Goal: Information Seeking & Learning: Check status

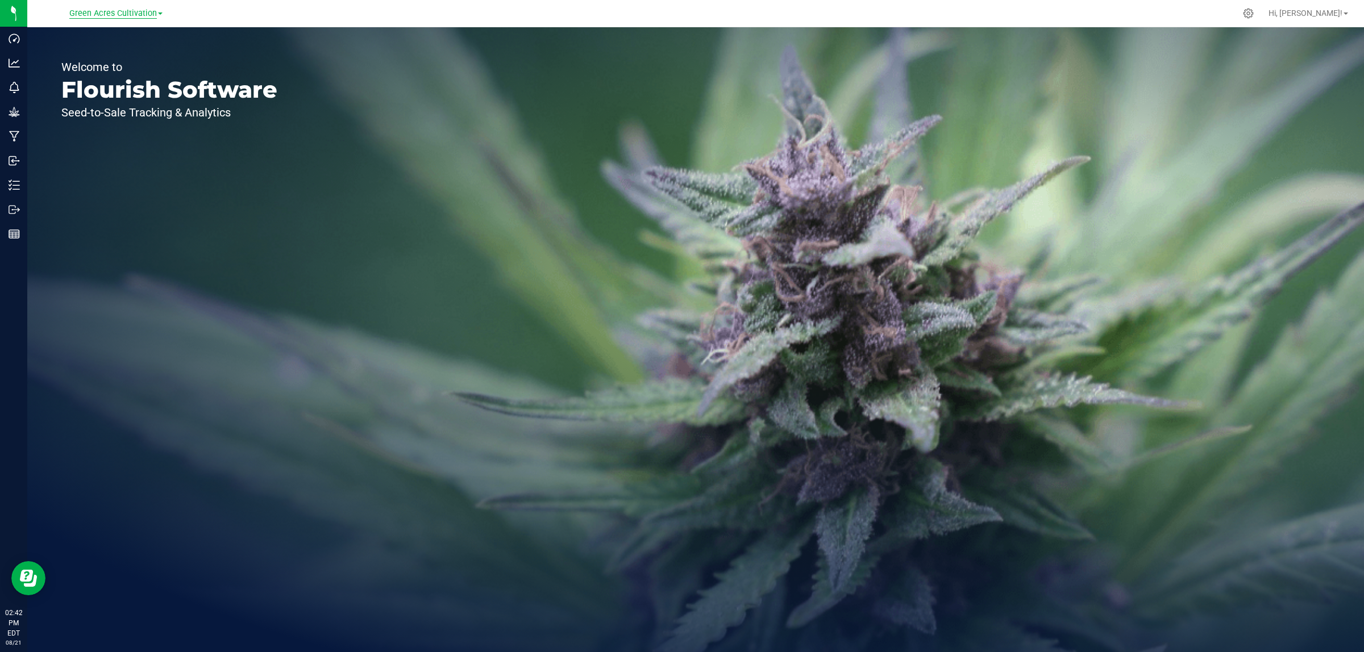
click at [137, 10] on span "Green Acres Cultivation" at bounding box center [113, 14] width 88 height 10
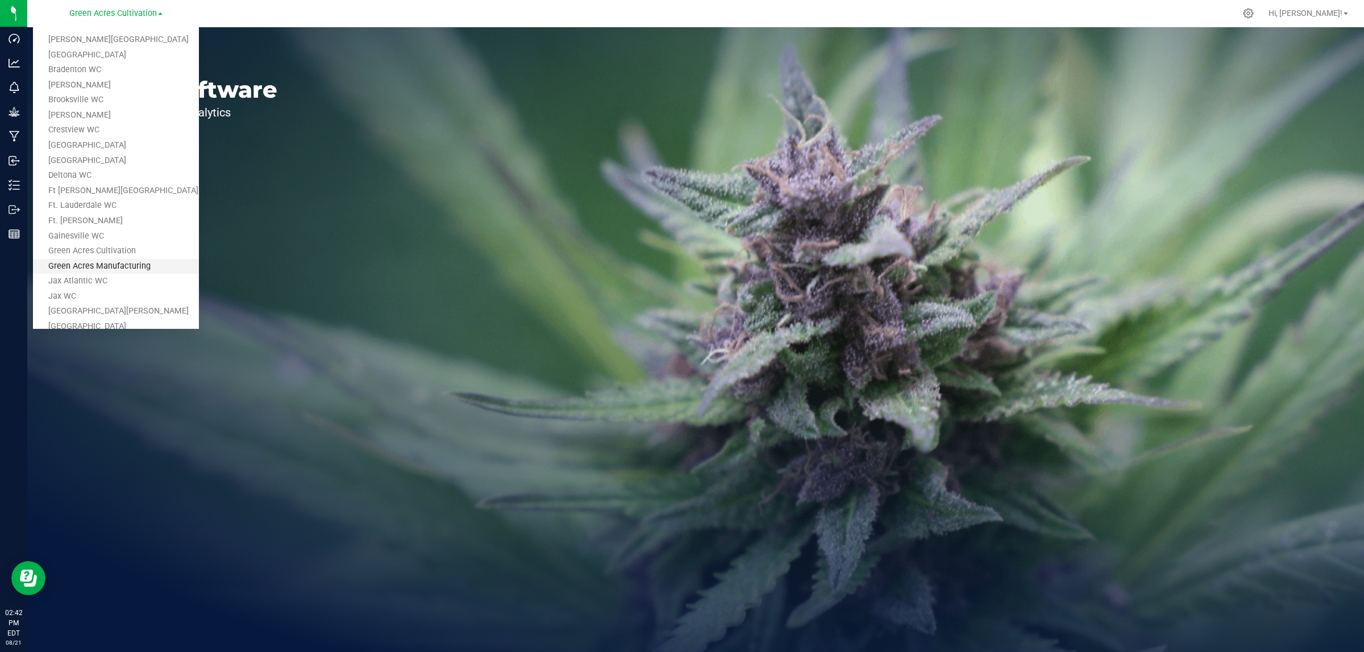
click at [125, 261] on link "Green Acres Manufacturing" at bounding box center [116, 266] width 166 height 15
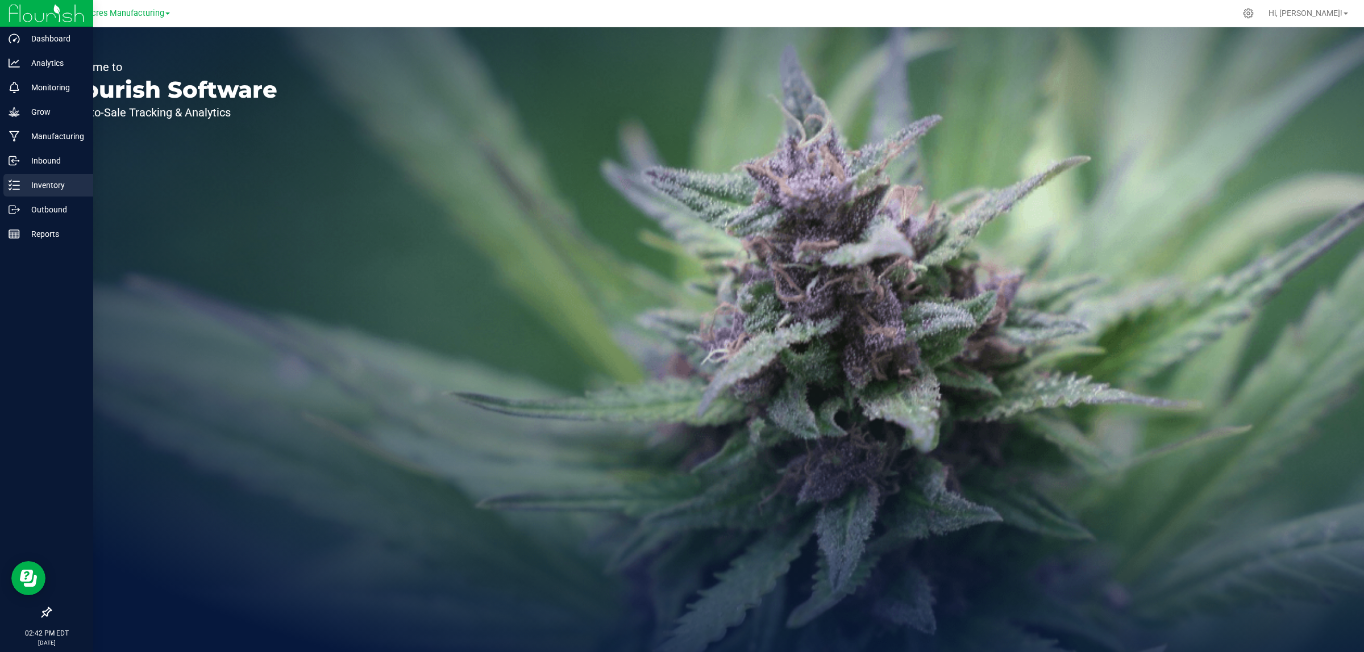
click at [22, 185] on p "Inventory" at bounding box center [54, 185] width 68 height 14
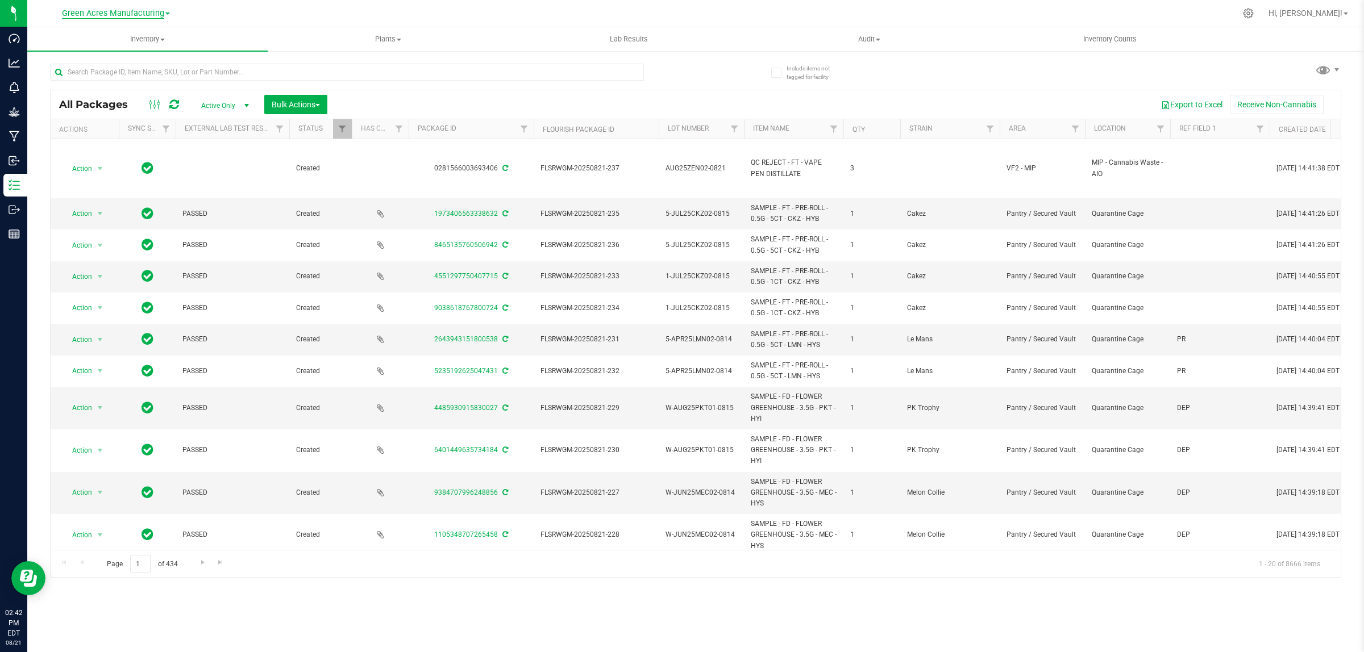
click at [140, 14] on span "Green Acres Manufacturing" at bounding box center [113, 14] width 102 height 10
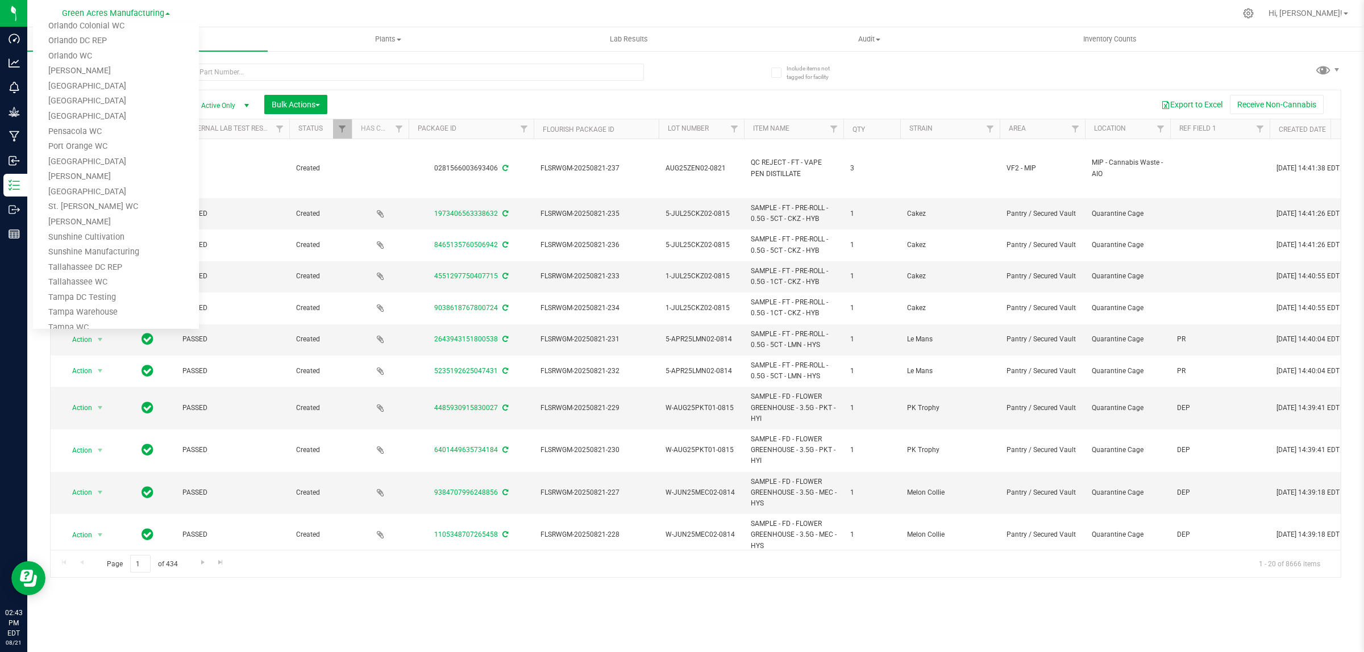
scroll to position [557, 0]
click at [65, 246] on link "Tampa Warehouse" at bounding box center [116, 252] width 166 height 15
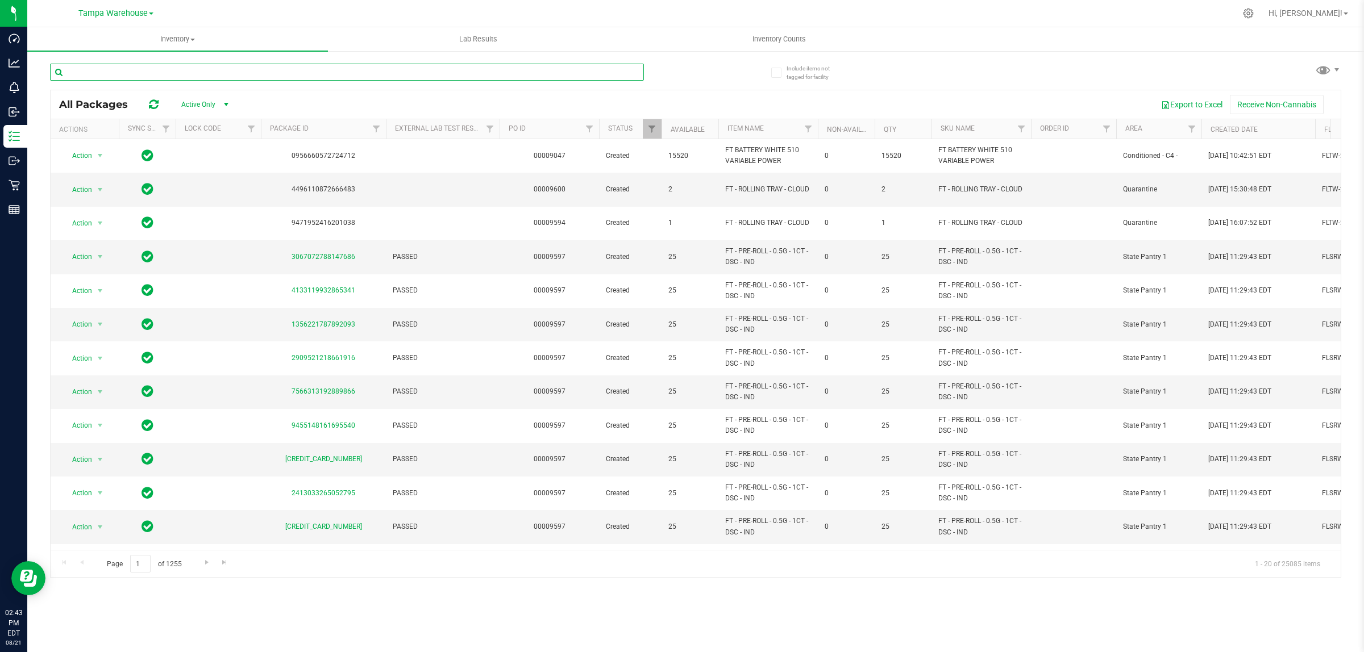
click at [164, 72] on input "text" at bounding box center [347, 72] width 594 height 17
paste input "1-JUL25BLT01-0805"
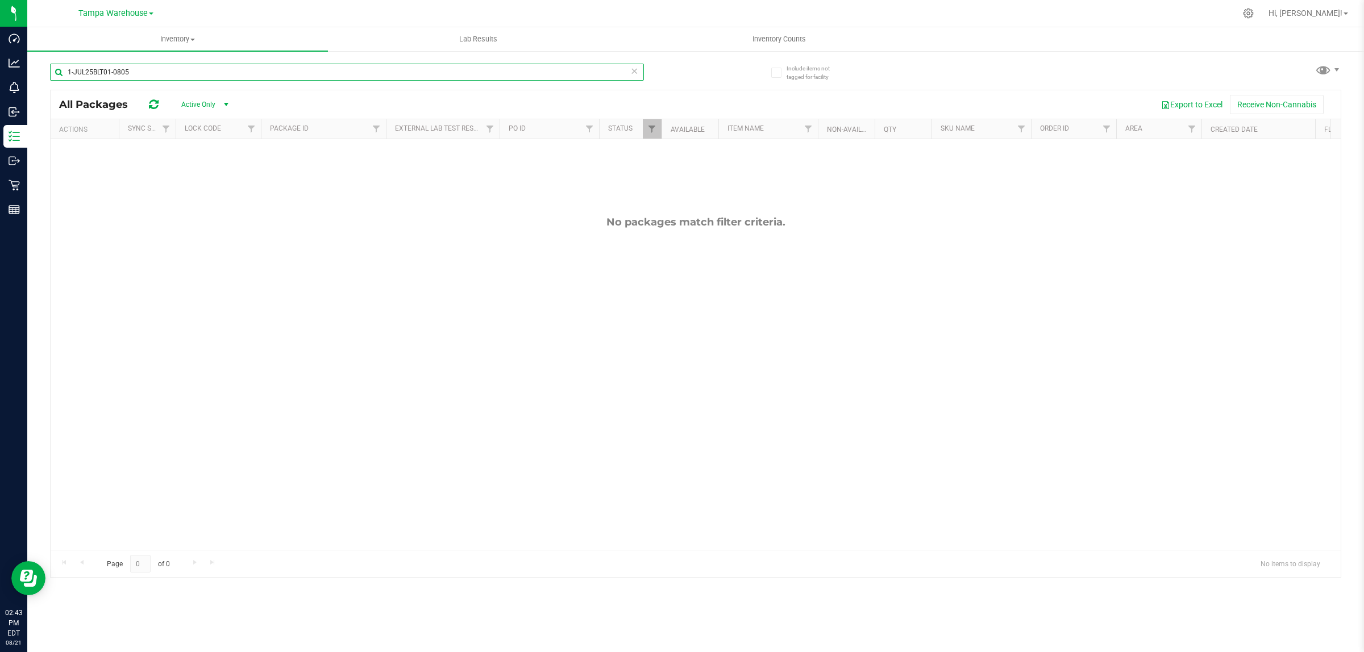
type input "1-JUL25BLT01-0805"
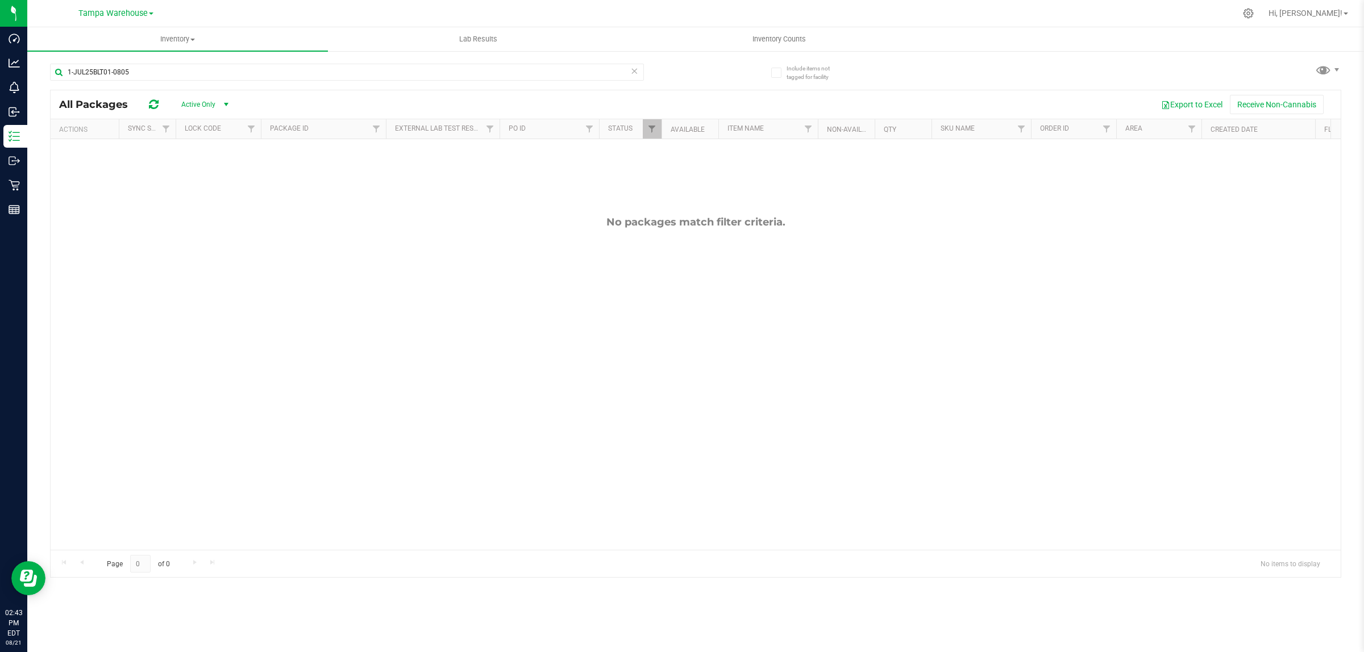
click at [203, 101] on span "Active Only" at bounding box center [202, 105] width 63 height 16
click at [197, 177] on li "All" at bounding box center [202, 174] width 61 height 17
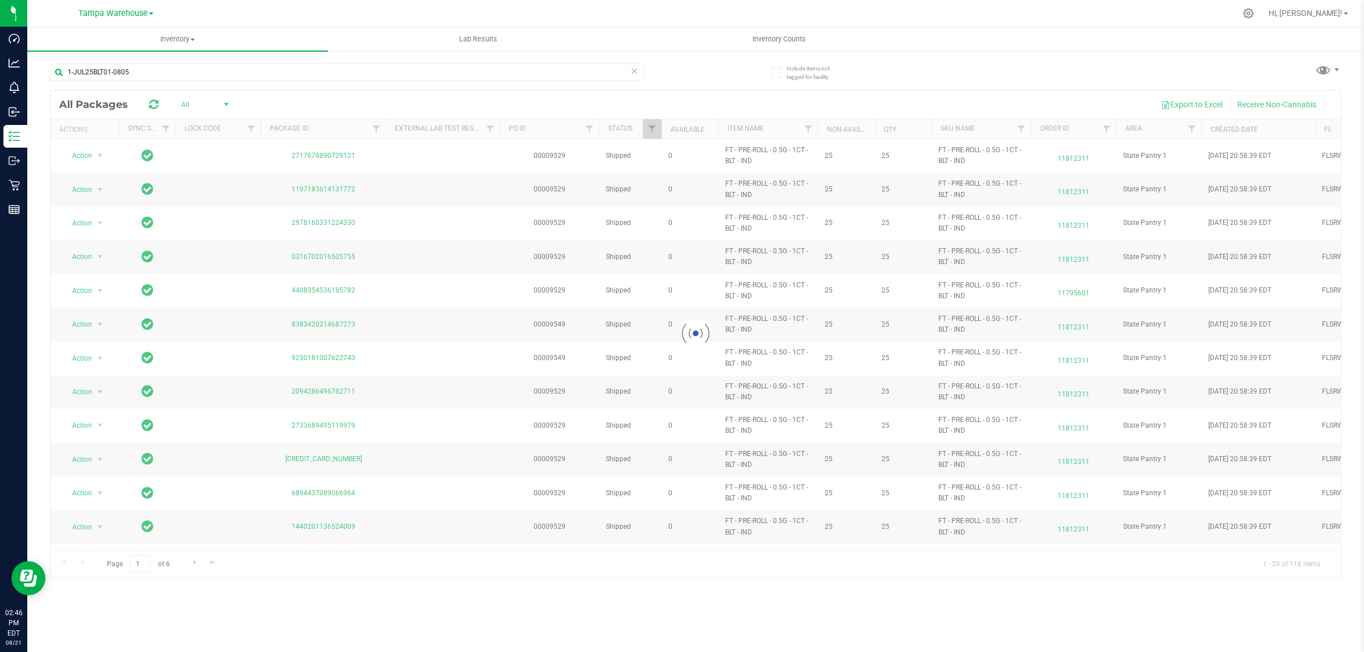
click at [469, 595] on div "Inventory All packages All inventory Waste log Lab Results Inventory Counts Inc…" at bounding box center [695, 339] width 1336 height 625
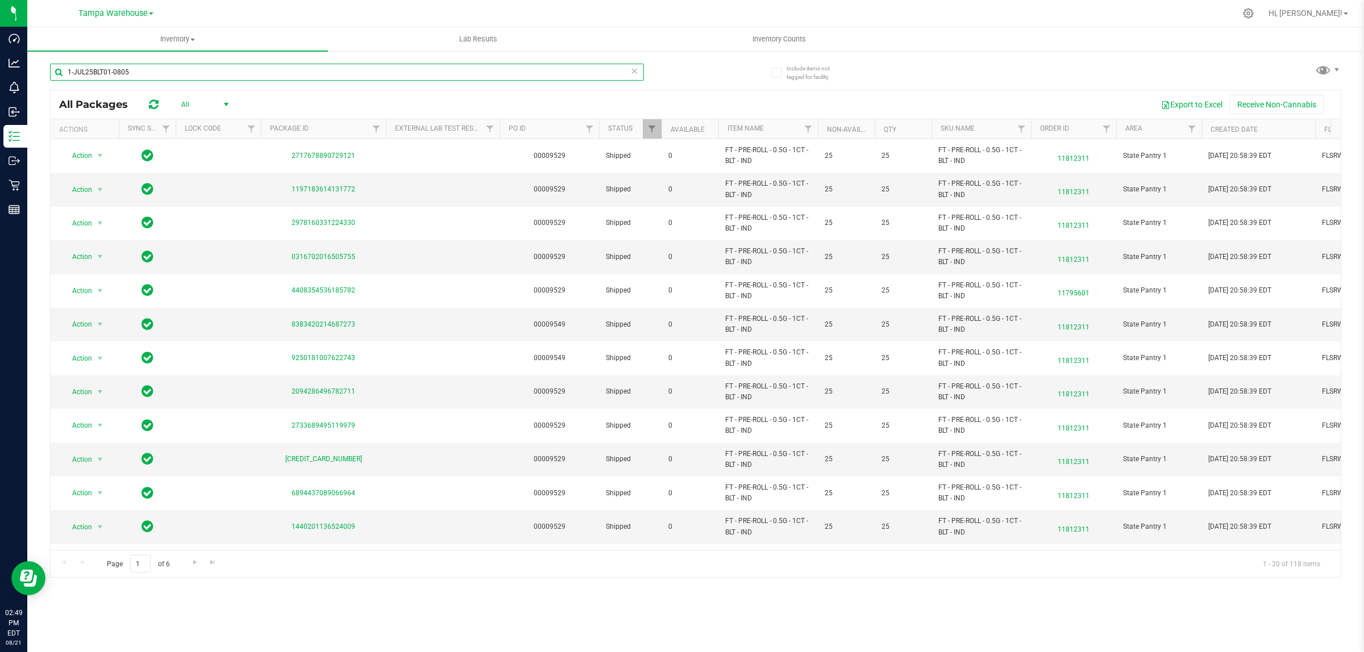
click at [114, 69] on input "1-JUL25BLT01-0805" at bounding box center [347, 72] width 594 height 17
paste input "FLSRWGM-20250811-1627"
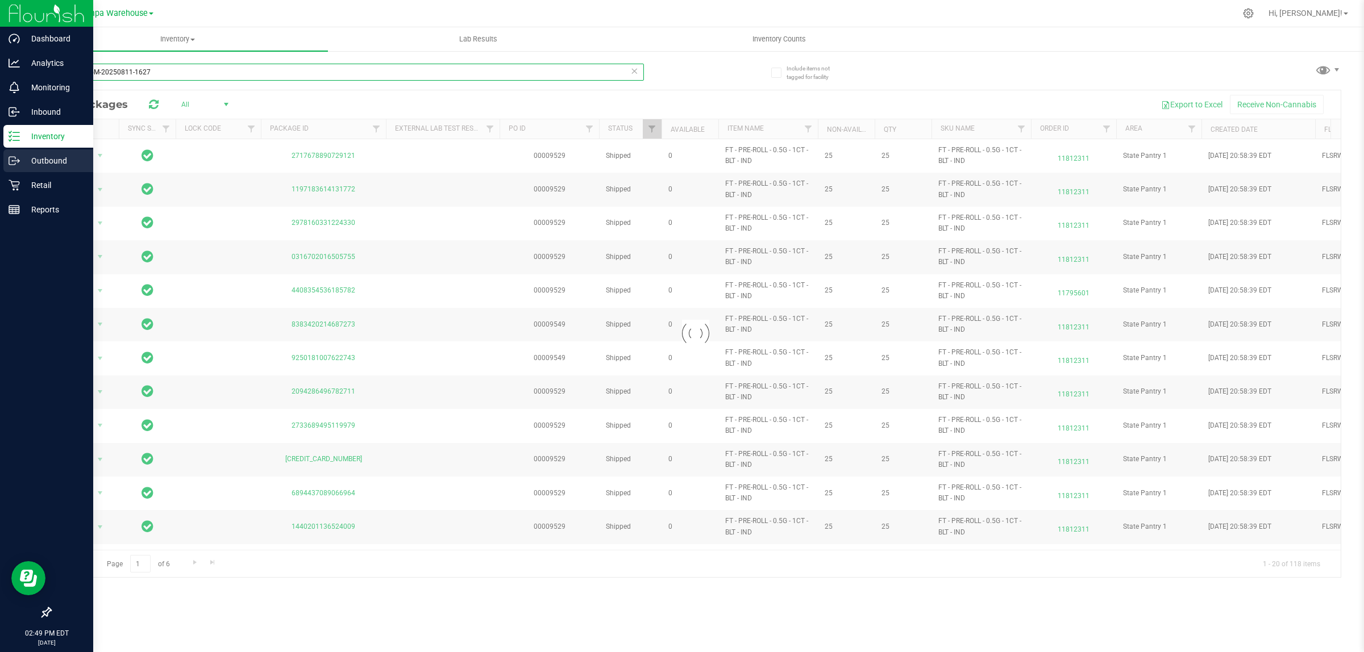
type input "FLSRWGM-20250811-1627"
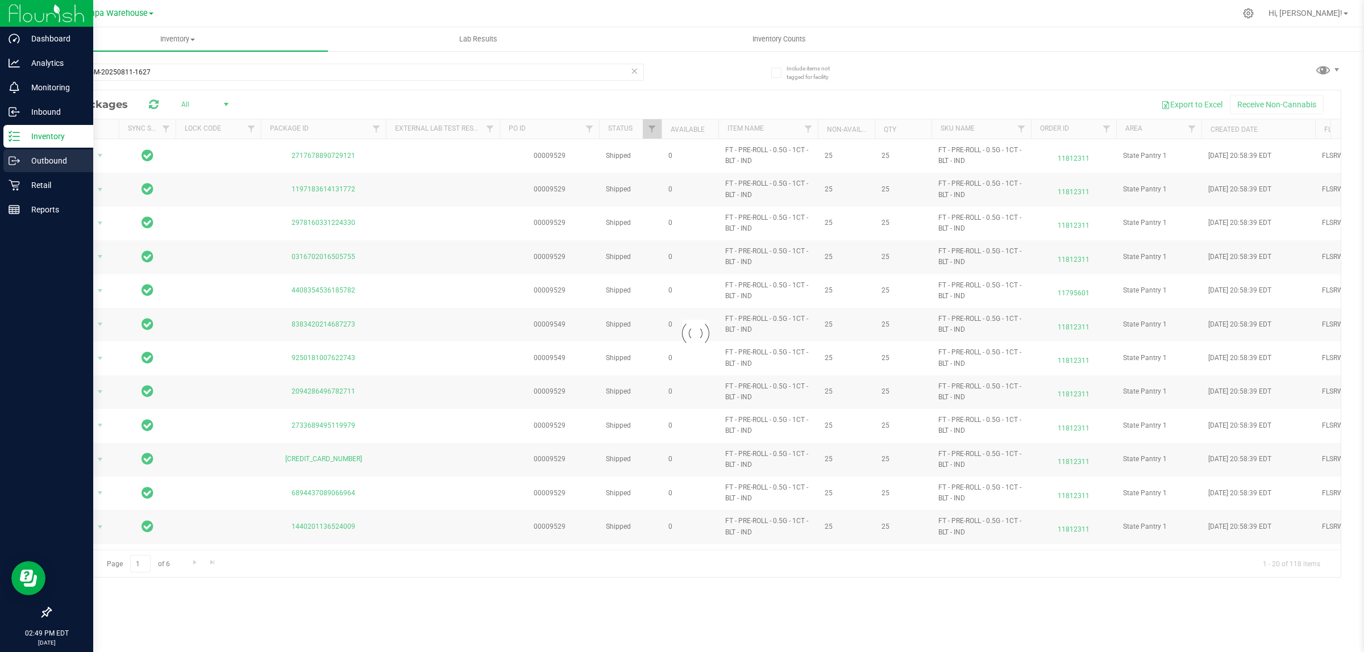
click at [30, 161] on p "Outbound" at bounding box center [54, 161] width 68 height 14
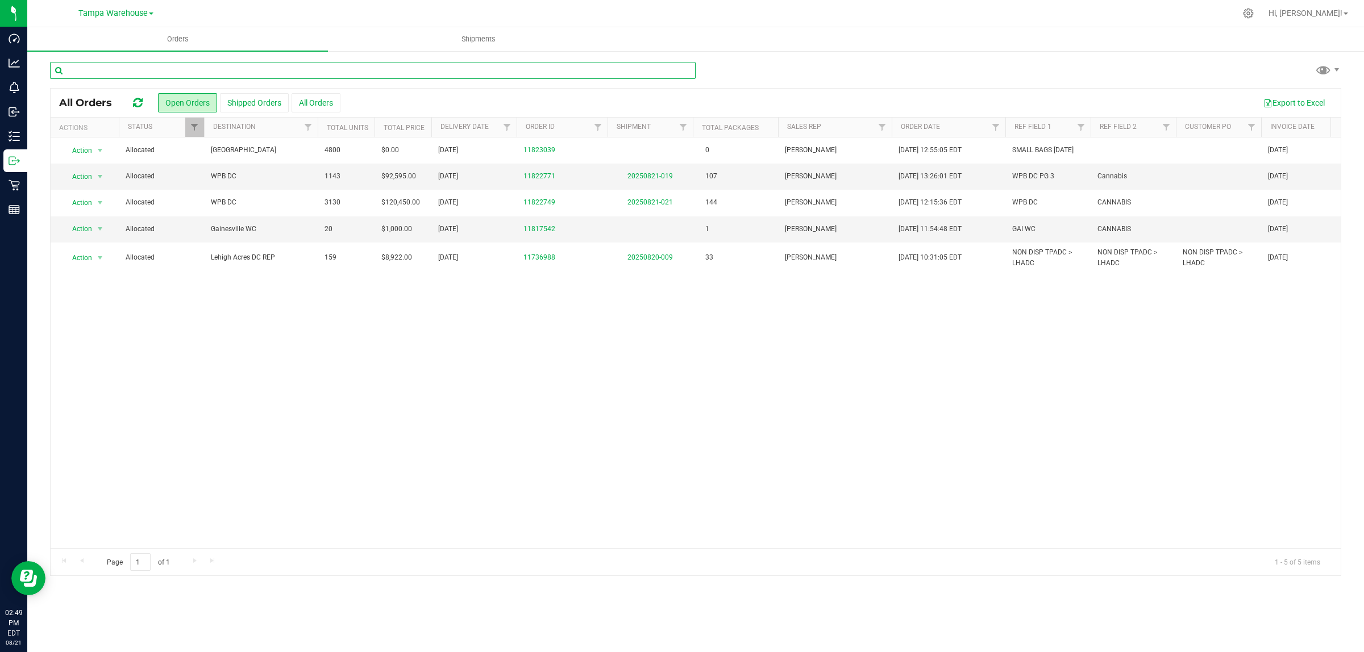
click at [198, 74] on input "text" at bounding box center [373, 70] width 646 height 17
paste input "11782429"
type input "11782429"
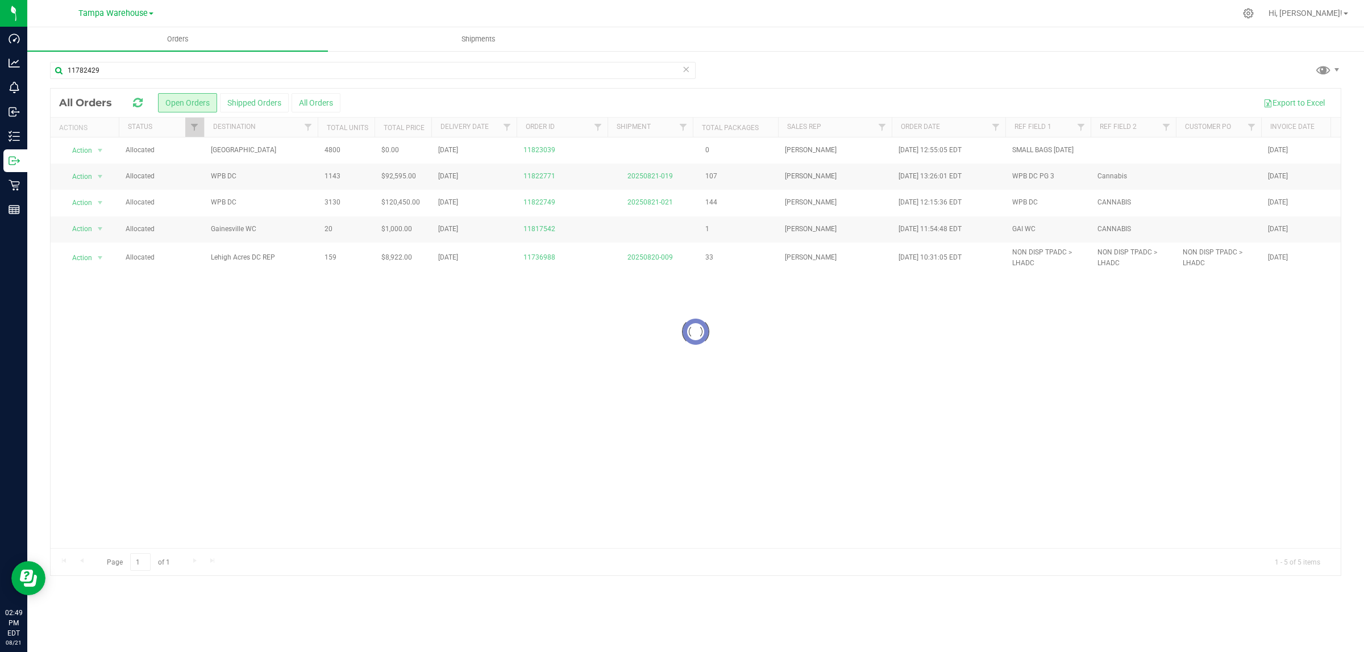
click at [263, 104] on div at bounding box center [696, 332] width 1290 height 487
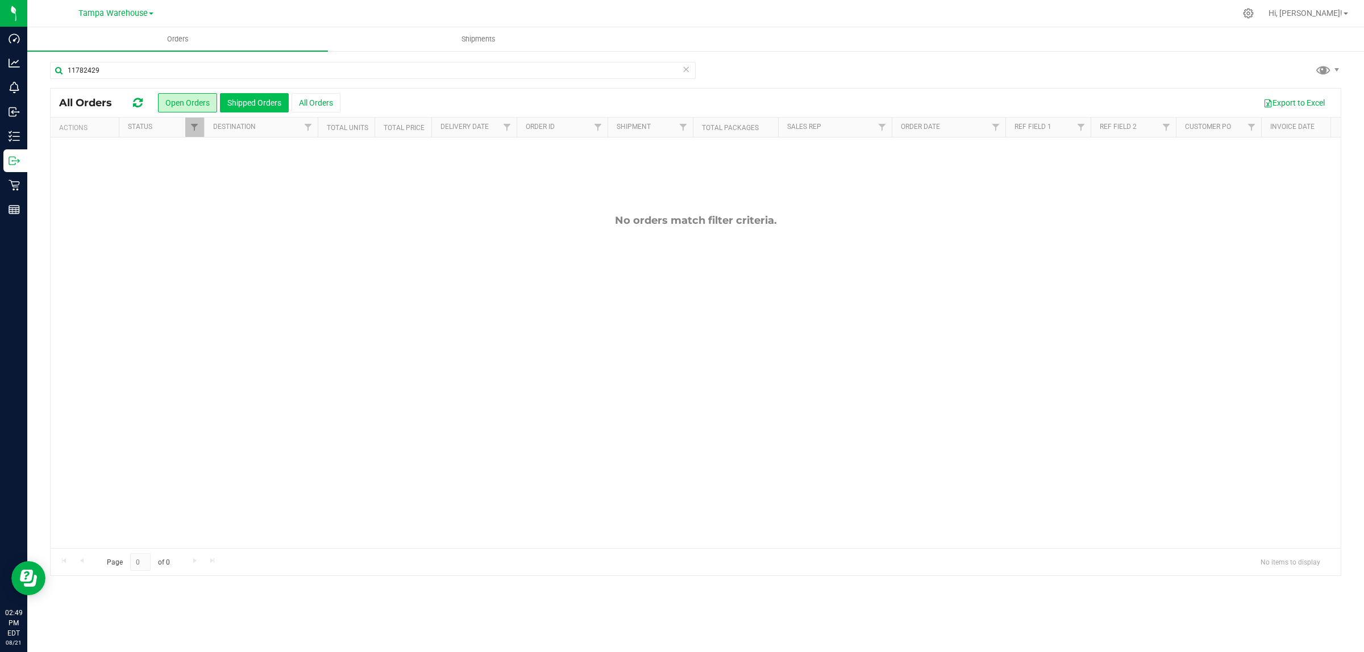
click at [236, 101] on button "Shipped Orders" at bounding box center [254, 102] width 69 height 19
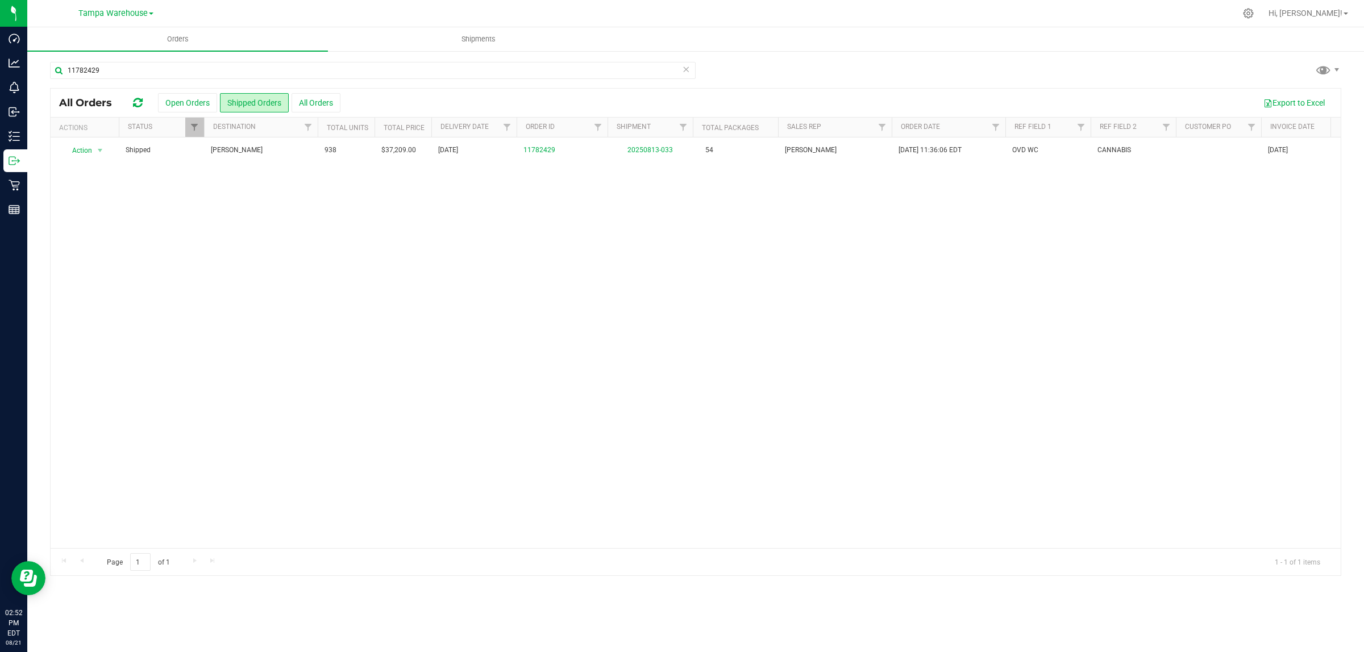
click at [353, 297] on div "Action Action Order audit log Print COAs (single PDF) Print COAs (zip) Print in…" at bounding box center [696, 343] width 1290 height 411
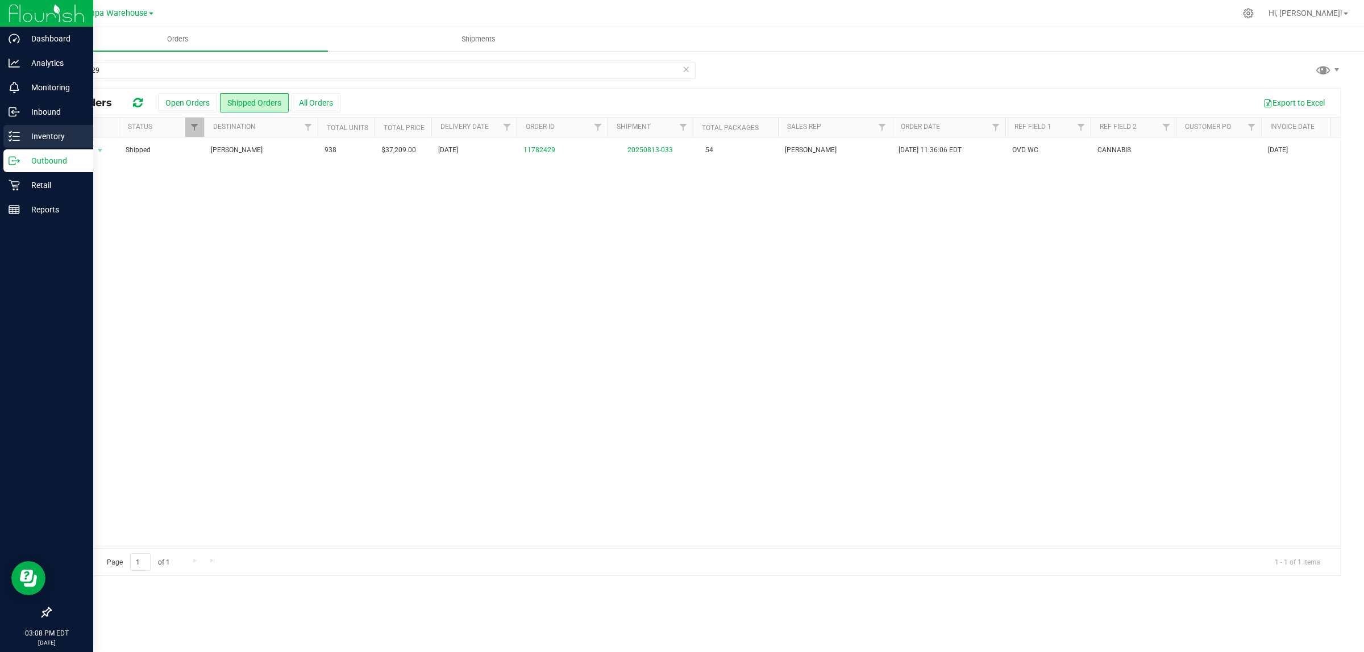
click at [13, 135] on icon at bounding box center [14, 136] width 11 height 11
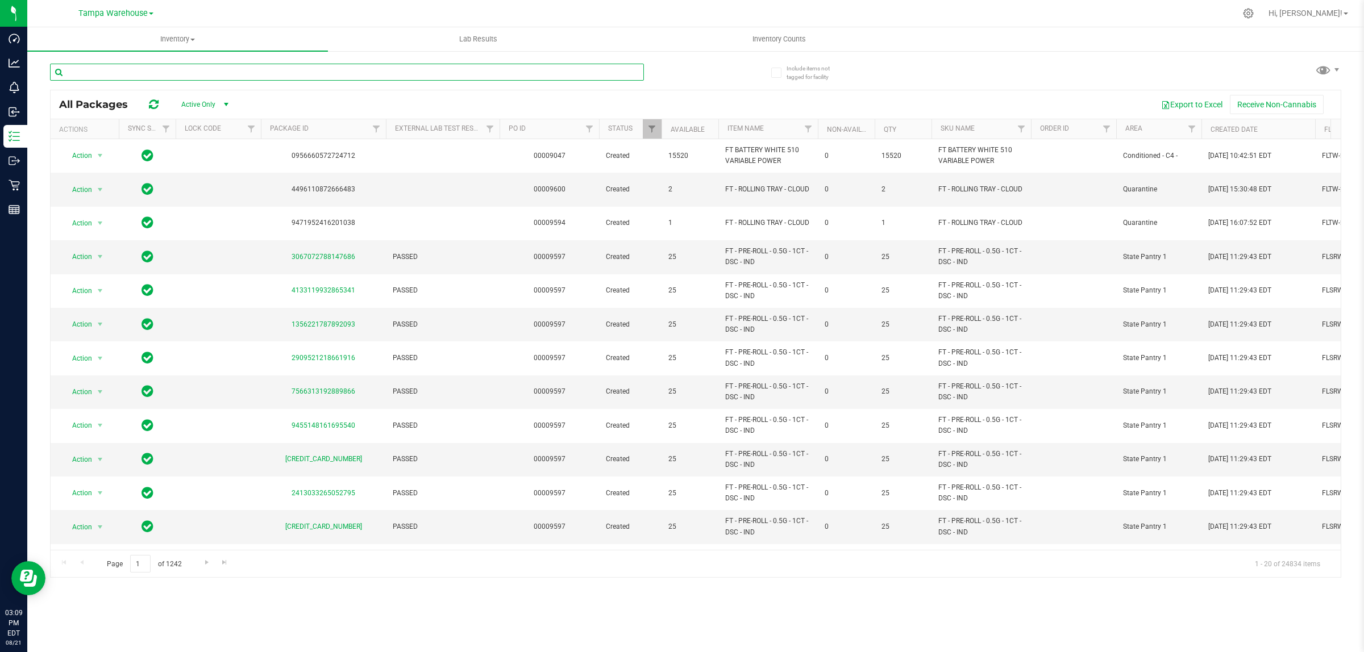
click at [166, 66] on input "text" at bounding box center [347, 72] width 594 height 17
paste input "5164864249348813"
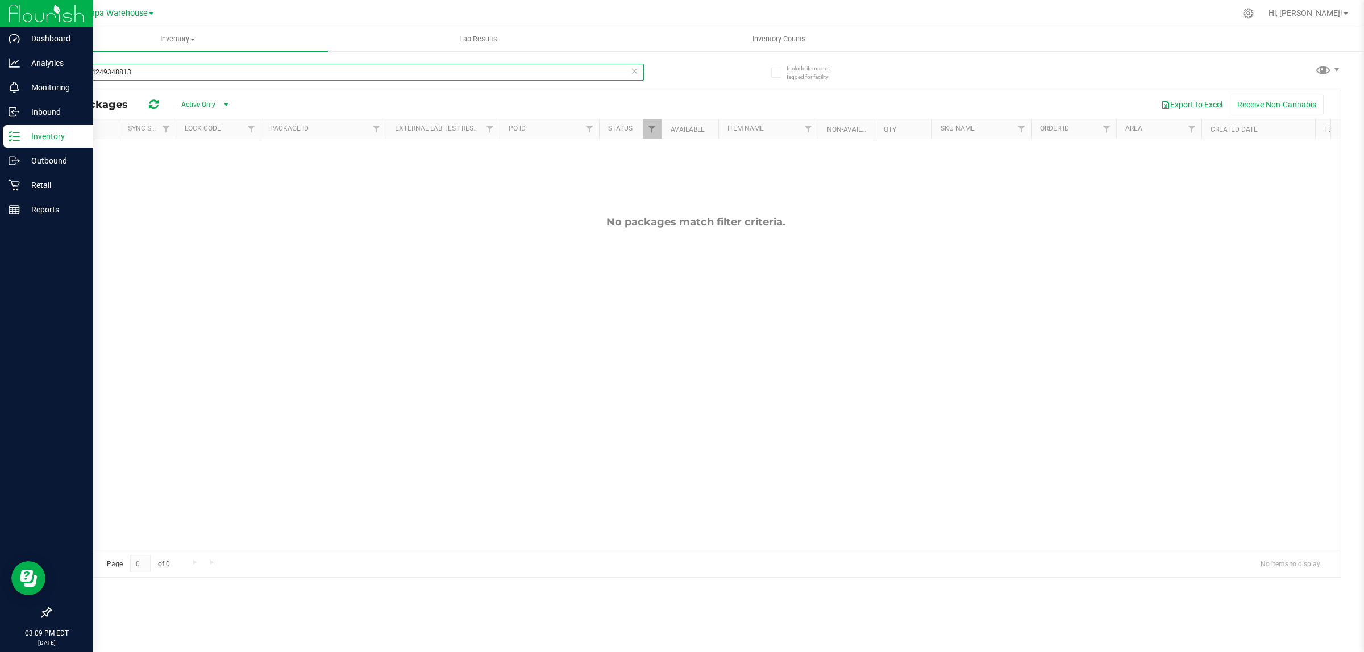
type input "5164864249348813"
